Goal: Task Accomplishment & Management: Complete application form

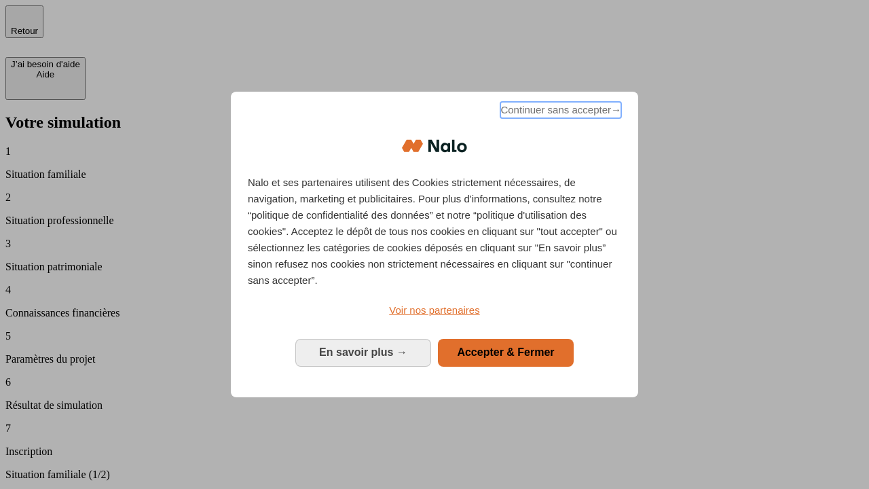
click at [559, 112] on span "Continuer sans accepter →" at bounding box center [560, 110] width 121 height 16
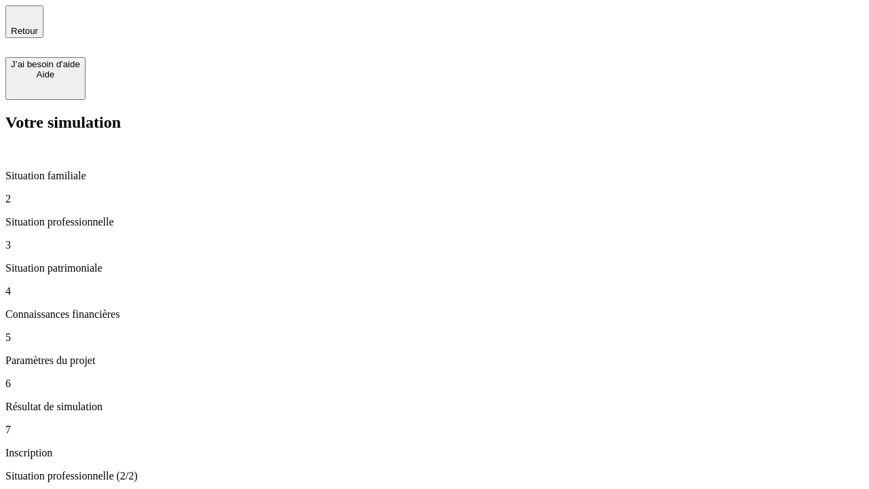
type input "30 000"
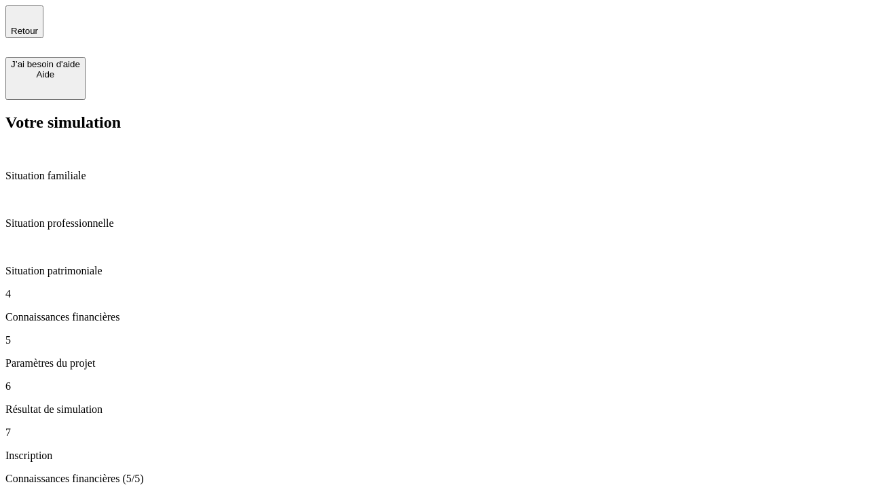
type input "25"
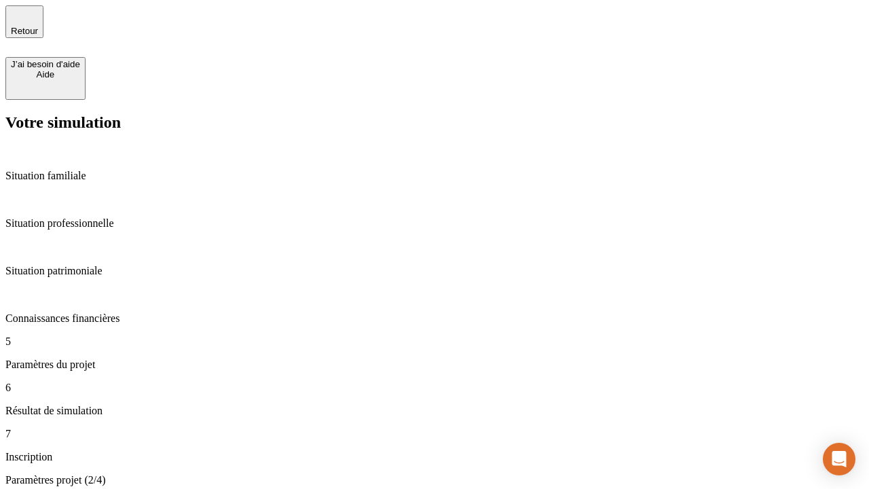
type input "1 000"
type input "640"
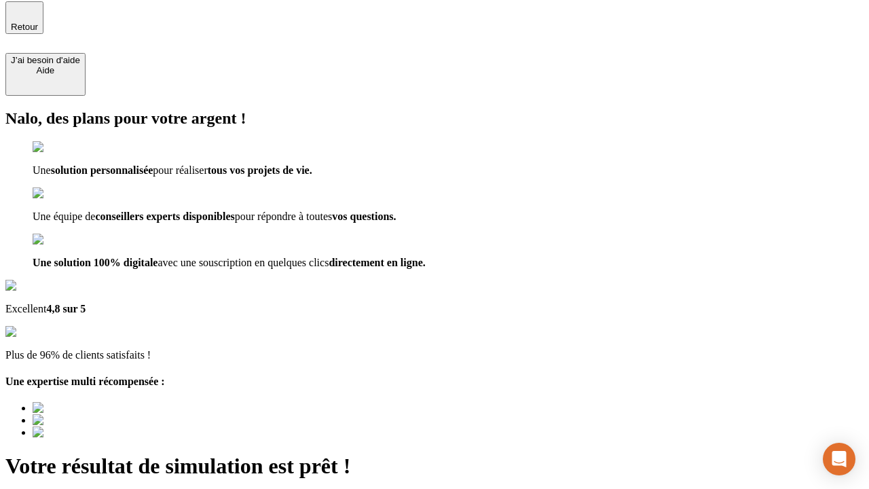
type input "[EMAIL_ADDRESS][PERSON_NAME][DOMAIN_NAME]"
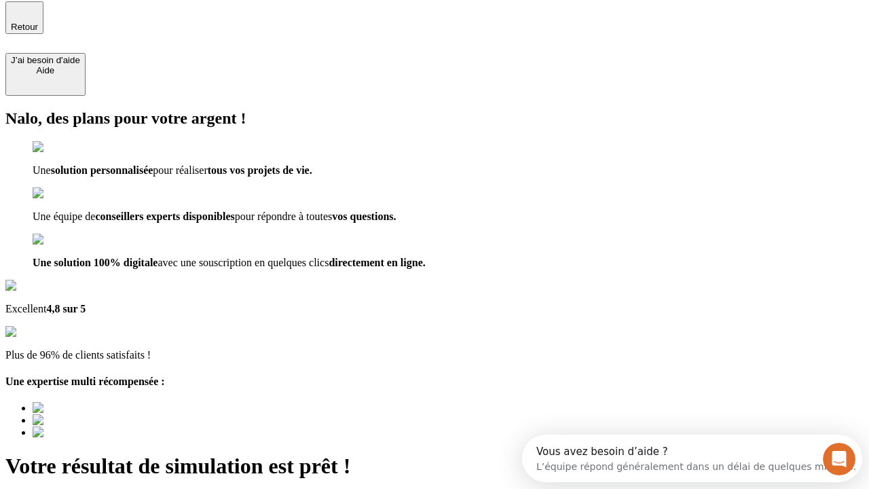
scroll to position [0, 0]
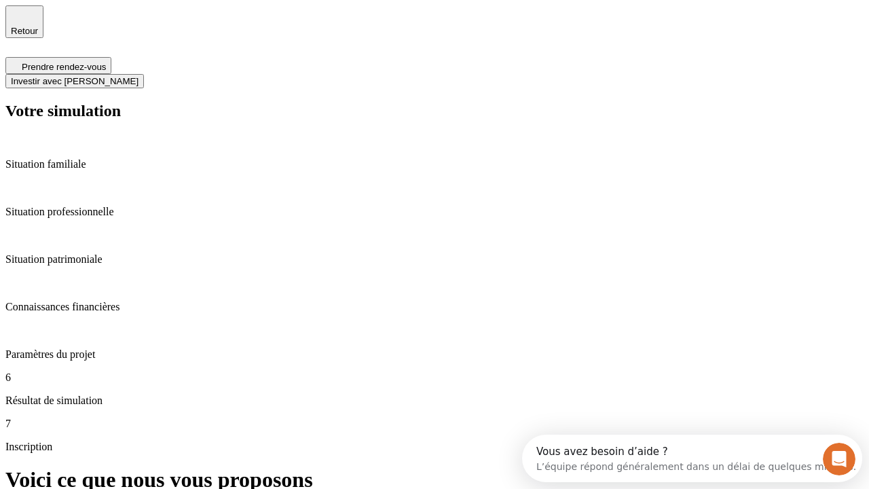
click at [139, 76] on span "Investir avec [PERSON_NAME]" at bounding box center [75, 81] width 128 height 10
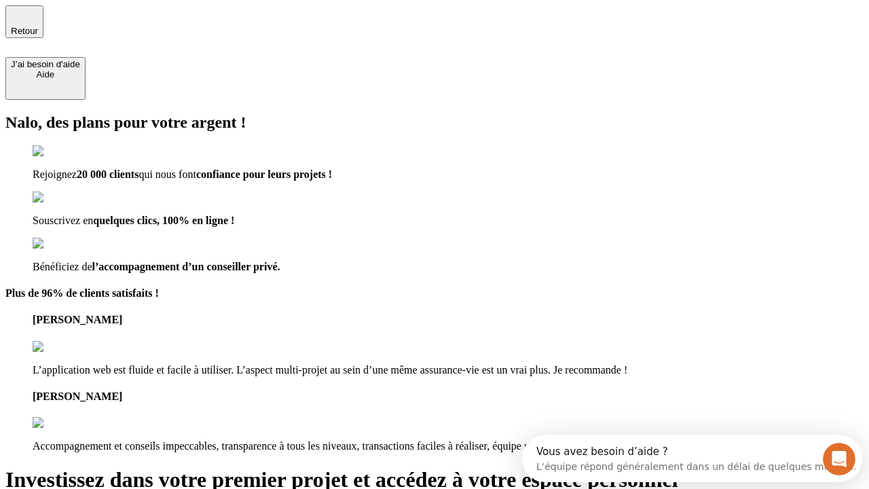
type input "[PERSON_NAME][EMAIL_ADDRESS][DOMAIN_NAME]"
